Goal: Information Seeking & Learning: Find specific fact

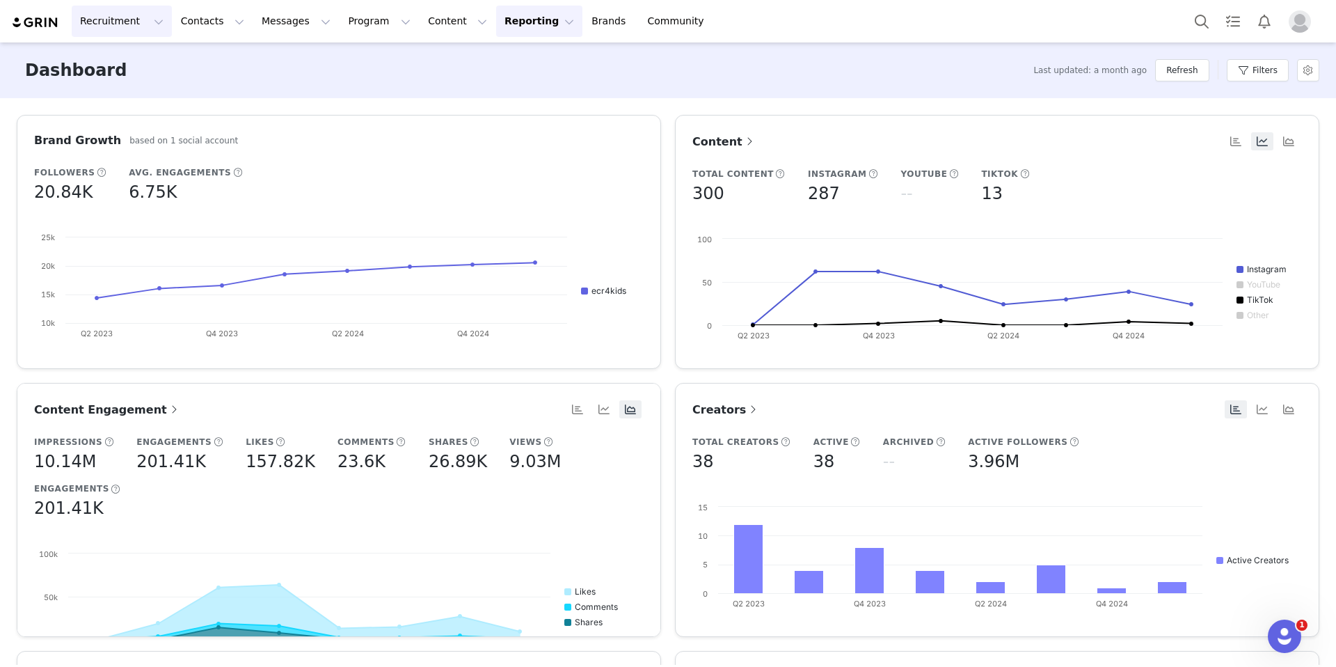
click at [116, 29] on button "Recruitment Recruitment" at bounding box center [122, 21] width 100 height 31
click at [118, 56] on p "Creator Search" at bounding box center [119, 61] width 73 height 15
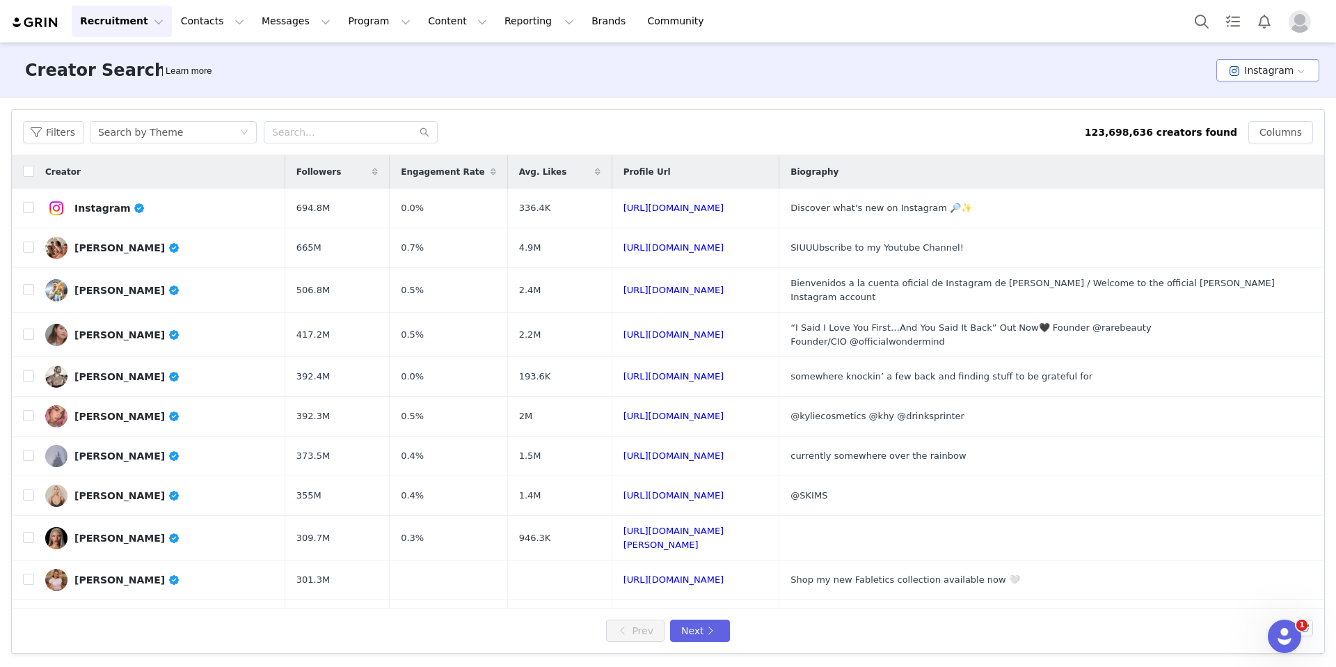
click at [1277, 63] on button "Instagram" at bounding box center [1267, 70] width 103 height 22
click at [1261, 140] on li "YouTube" at bounding box center [1270, 144] width 98 height 23
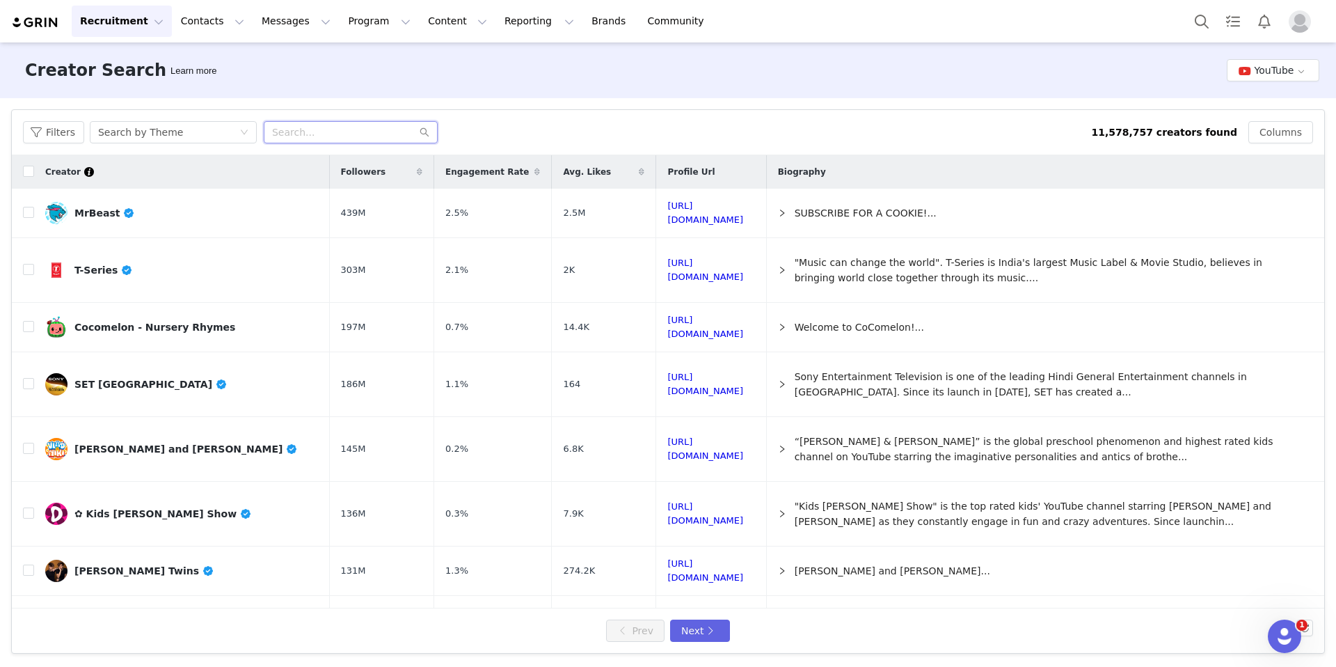
click at [297, 129] on input "text" at bounding box center [351, 132] width 174 height 22
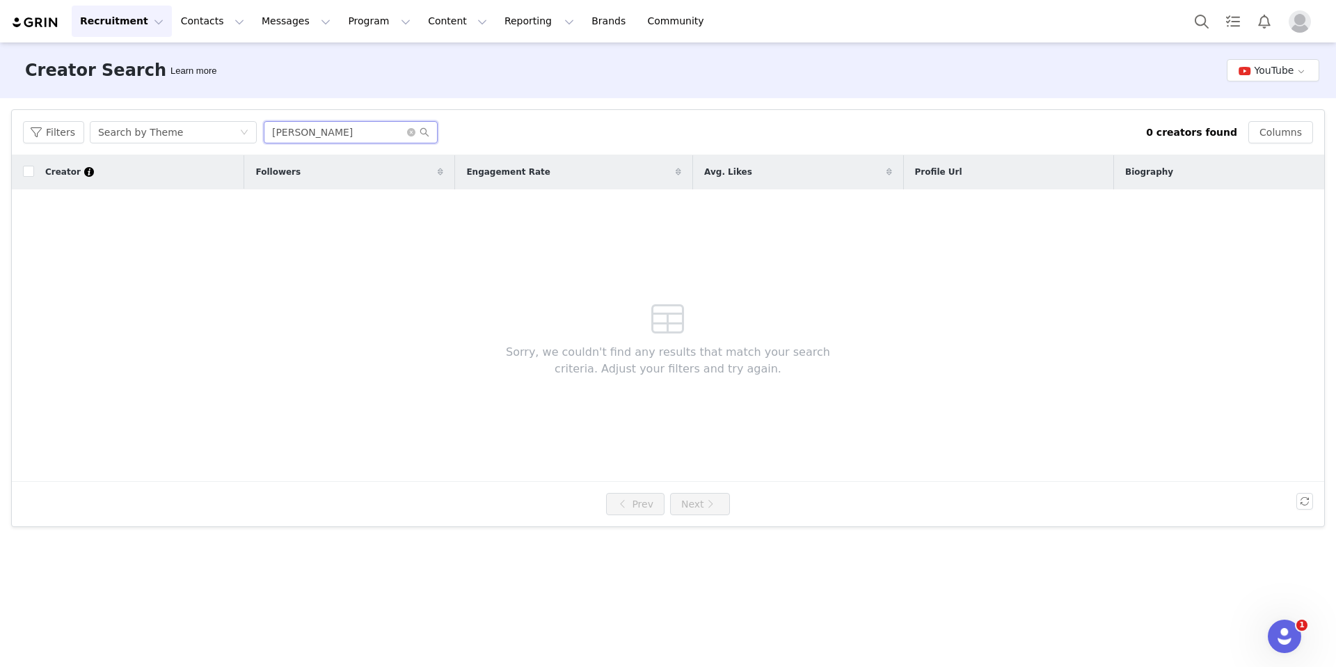
click at [305, 127] on input "[PERSON_NAME]" at bounding box center [351, 132] width 174 height 22
click at [271, 129] on input "JoshuaValour" at bounding box center [351, 132] width 174 height 22
type input "@JoshuaValour"
click at [311, 125] on input "@JoshuaValour" at bounding box center [351, 132] width 174 height 22
drag, startPoint x: 311, startPoint y: 125, endPoint x: 221, endPoint y: 129, distance: 89.9
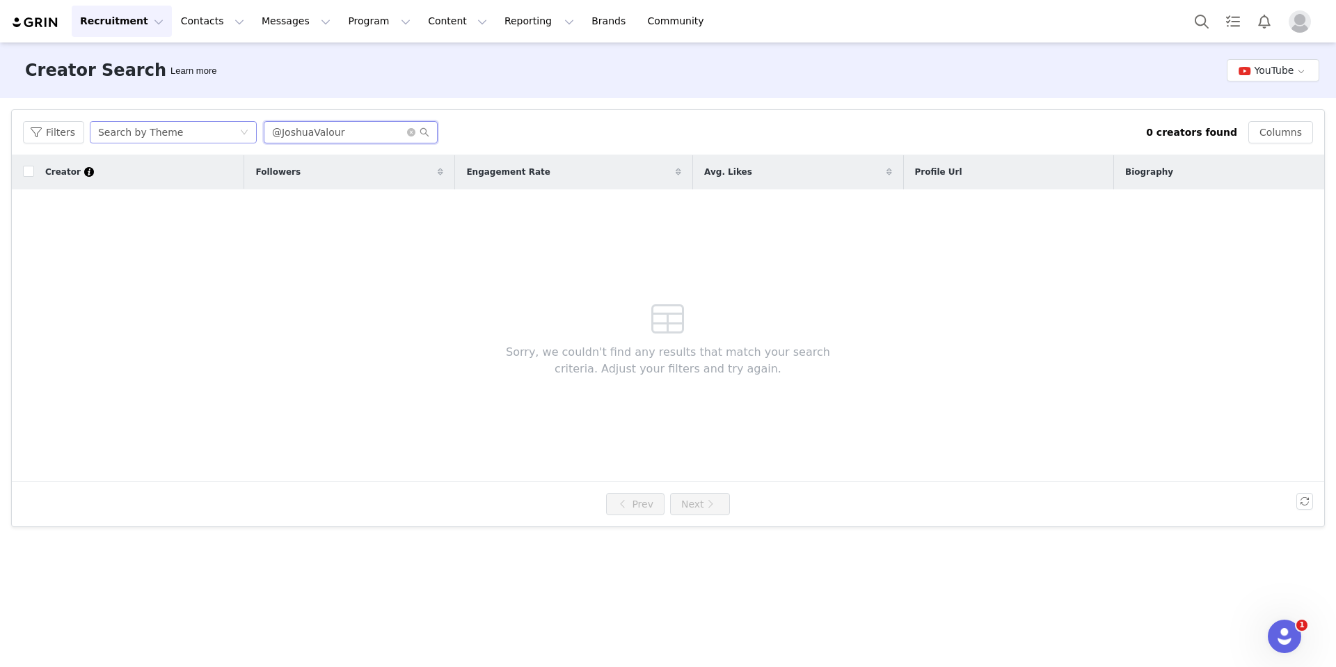
click at [311, 125] on input "@JoshuaValour" at bounding box center [351, 132] width 174 height 22
click at [200, 130] on div "Search by Theme" at bounding box center [168, 132] width 141 height 21
drag, startPoint x: 190, startPoint y: 181, endPoint x: 177, endPoint y: 182, distance: 13.2
click at [190, 181] on li "Search by Creator" at bounding box center [175, 182] width 174 height 22
click at [382, 122] on input "@JoshuaValour" at bounding box center [351, 132] width 174 height 22
